Goal: Task Accomplishment & Management: Complete application form

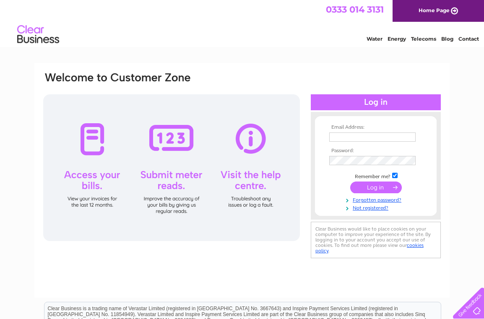
click at [338, 135] on input "text" at bounding box center [372, 137] width 86 height 9
click at [353, 136] on input "text" at bounding box center [372, 138] width 87 height 10
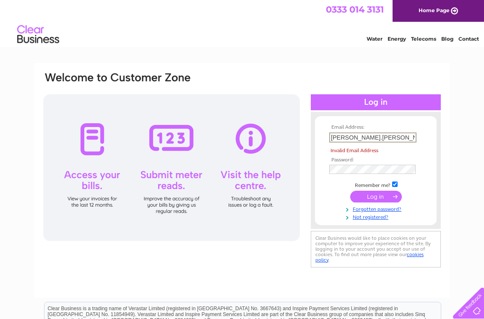
click at [348, 138] on input "diana.matthews@" at bounding box center [372, 138] width 87 height 10
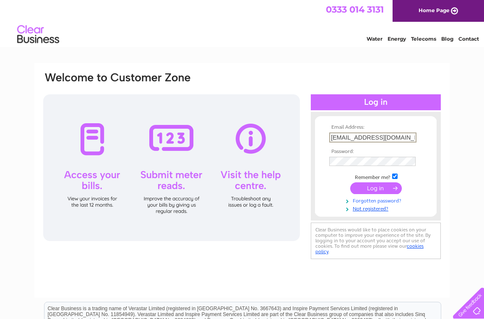
type input "[EMAIL_ADDRESS][DOMAIN_NAME]"
click at [369, 200] on link "Forgotten password?" at bounding box center [376, 199] width 95 height 8
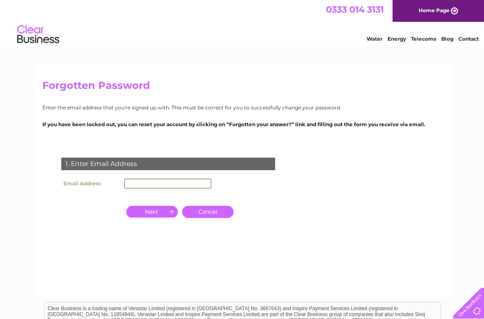
click at [169, 182] on input "text" at bounding box center [167, 184] width 87 height 10
paste input "[EMAIL_ADDRESS][DOMAIN_NAME]"
type input "[EMAIL_ADDRESS][DOMAIN_NAME]"
click at [159, 211] on input "button" at bounding box center [152, 211] width 52 height 12
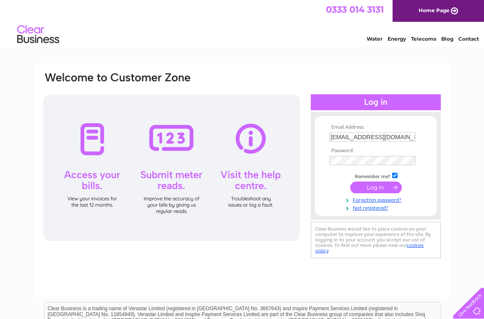
click at [387, 133] on input "[EMAIL_ADDRESS][DOMAIN_NAME]" at bounding box center [372, 137] width 86 height 9
paste input ".matthews1@btinternet"
type input "[PERSON_NAME][EMAIL_ADDRESS][DOMAIN_NAME]"
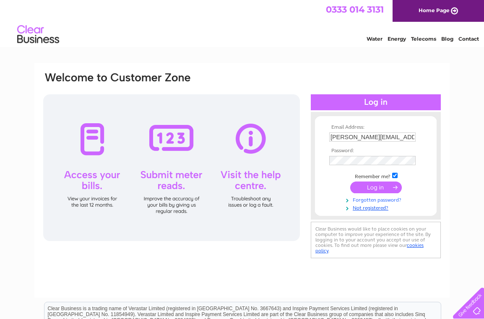
click at [369, 198] on link "Forgotten password?" at bounding box center [376, 199] width 95 height 8
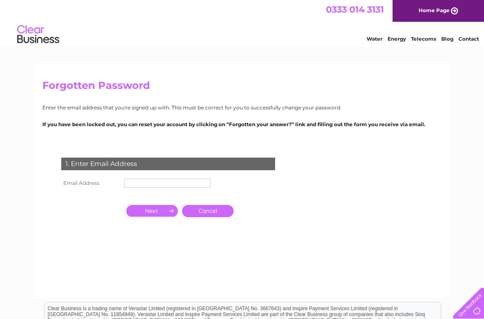
click at [185, 177] on div "1. Enter Email Address Email Address Cancel" at bounding box center [169, 203] width 255 height 109
click at [185, 179] on input "text" at bounding box center [167, 183] width 86 height 9
paste input "[PERSON_NAME][EMAIL_ADDRESS][DOMAIN_NAME]"
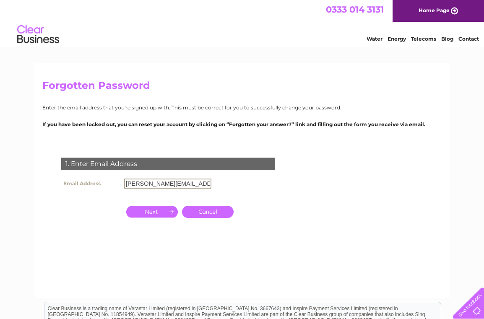
scroll to position [0, 6]
type input "[PERSON_NAME][EMAIL_ADDRESS][DOMAIN_NAME]"
click at [157, 208] on input "button" at bounding box center [152, 212] width 52 height 12
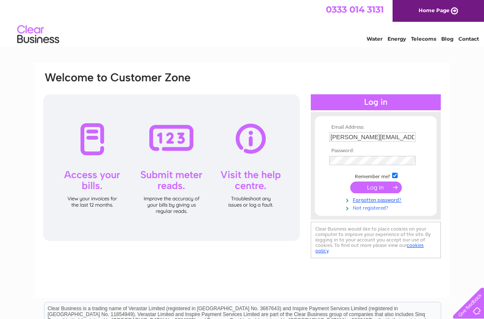
click at [364, 209] on link "Not registered?" at bounding box center [376, 207] width 95 height 8
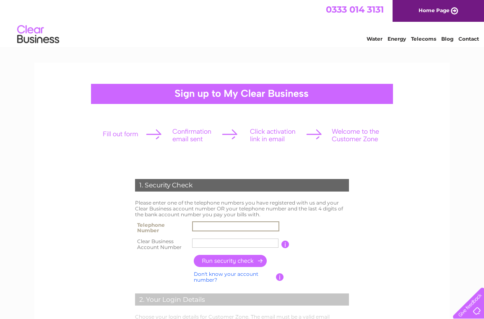
click at [214, 225] on input "text" at bounding box center [235, 226] width 87 height 10
click at [214, 224] on input "text" at bounding box center [235, 226] width 87 height 10
type input "01539442281"
click at [214, 243] on input "text" at bounding box center [235, 243] width 86 height 9
click at [214, 244] on input "CB" at bounding box center [235, 243] width 87 height 10
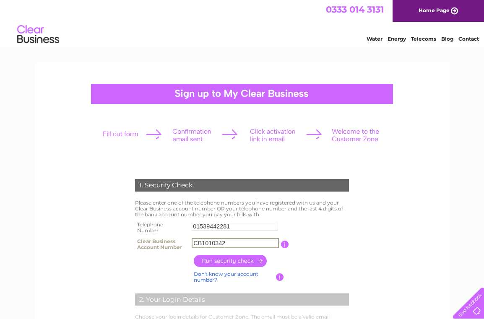
scroll to position [42, 0]
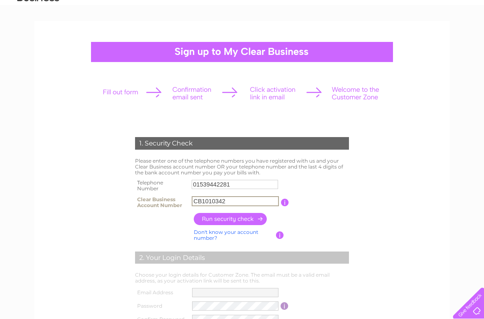
type input "CB1010342"
click at [236, 220] on input "button" at bounding box center [231, 219] width 74 height 12
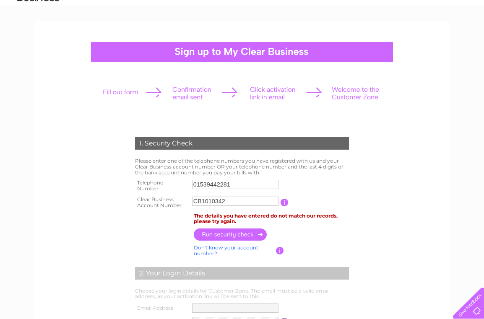
click at [249, 185] on input "01539442281" at bounding box center [235, 184] width 86 height 9
click at [287, 203] on input "button" at bounding box center [285, 203] width 8 height 8
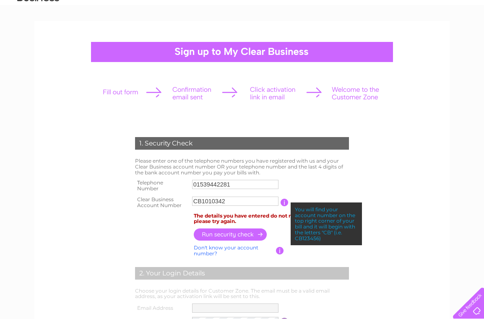
click at [256, 202] on input "CB1010342" at bounding box center [235, 201] width 86 height 9
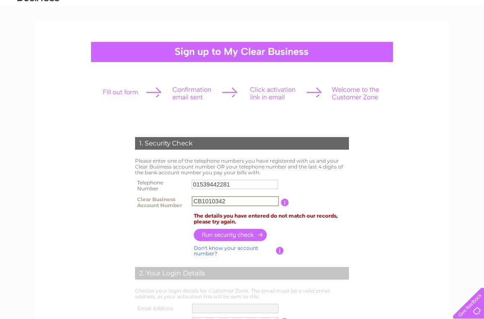
click at [245, 183] on input "01539442281" at bounding box center [235, 184] width 86 height 9
type input "01539447243"
click at [216, 233] on input "button" at bounding box center [231, 235] width 74 height 12
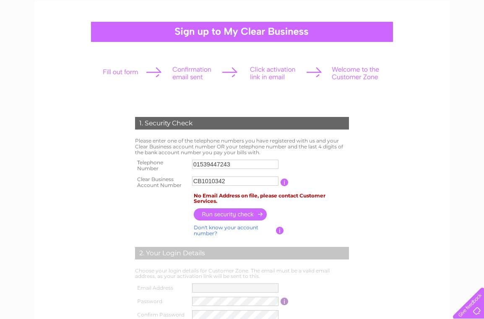
scroll to position [84, 0]
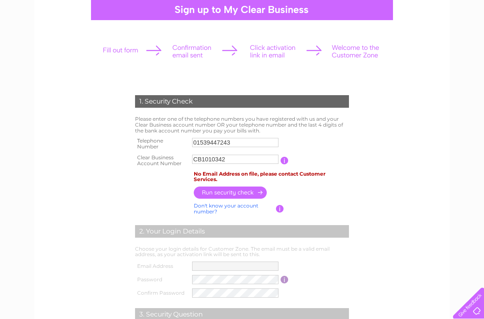
click at [407, 146] on form "1. Security Check Please enter one of the telephone numbers you have registered…" at bounding box center [241, 243] width 399 height 330
click at [312, 173] on td "No Email Address on file, please contact Customer Services." at bounding box center [271, 177] width 159 height 16
